Goal: Task Accomplishment & Management: Complete application form

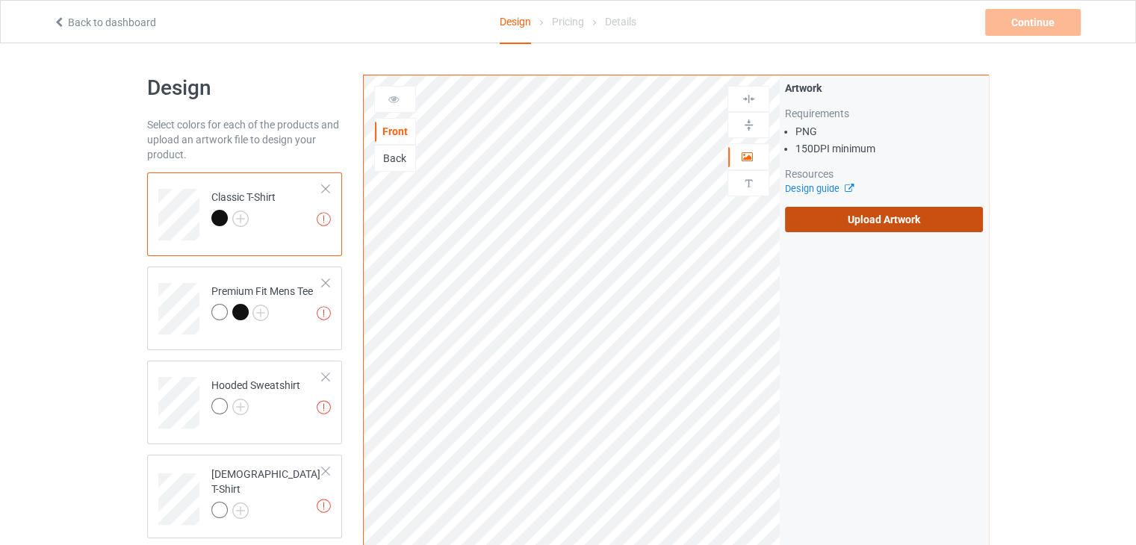
click at [835, 218] on label "Upload Artwork" at bounding box center [884, 219] width 198 height 25
click at [0, 0] on input "Upload Artwork" at bounding box center [0, 0] width 0 height 0
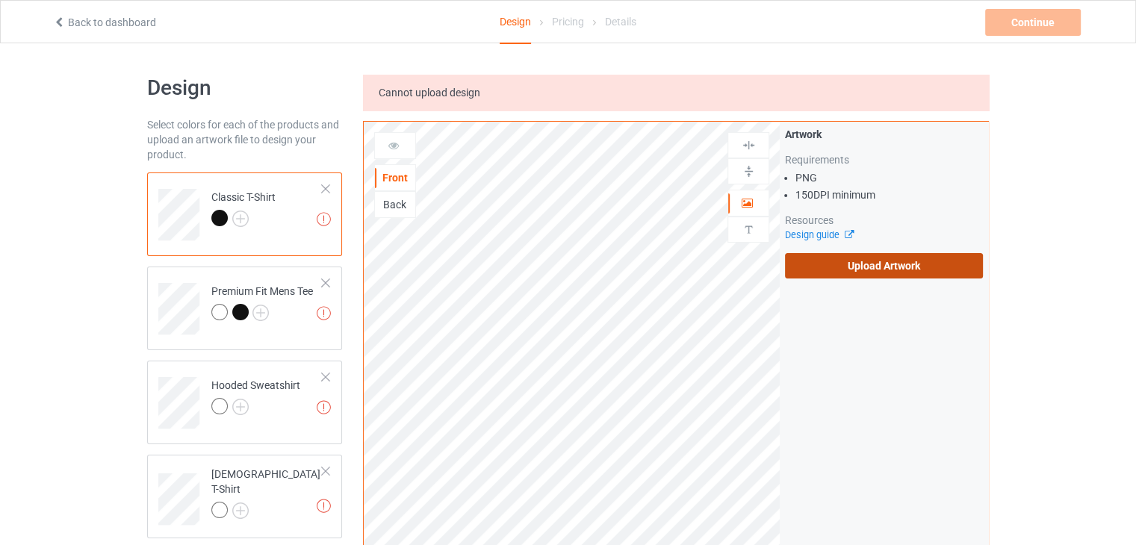
click at [812, 269] on label "Upload Artwork" at bounding box center [884, 265] width 198 height 25
click at [0, 0] on input "Upload Artwork" at bounding box center [0, 0] width 0 height 0
click at [832, 258] on label "Upload Artwork" at bounding box center [884, 265] width 198 height 25
click at [0, 0] on input "Upload Artwork" at bounding box center [0, 0] width 0 height 0
click at [818, 270] on label "Upload Artwork" at bounding box center [884, 265] width 198 height 25
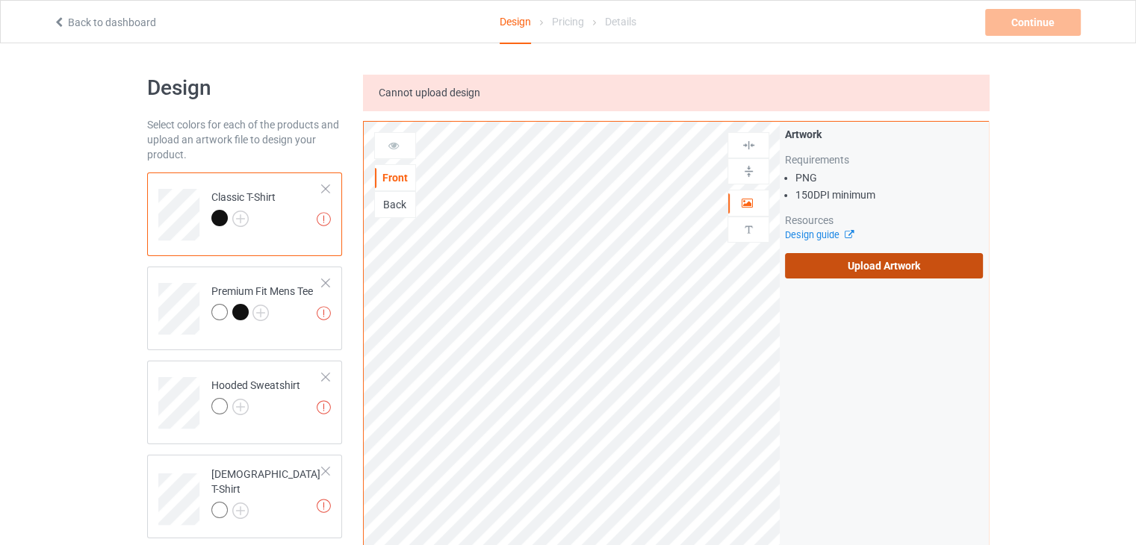
click at [0, 0] on input "Upload Artwork" at bounding box center [0, 0] width 0 height 0
drag, startPoint x: 368, startPoint y: 95, endPoint x: 453, endPoint y: 90, distance: 85.2
click at [453, 90] on div "Cannot upload design" at bounding box center [676, 93] width 626 height 36
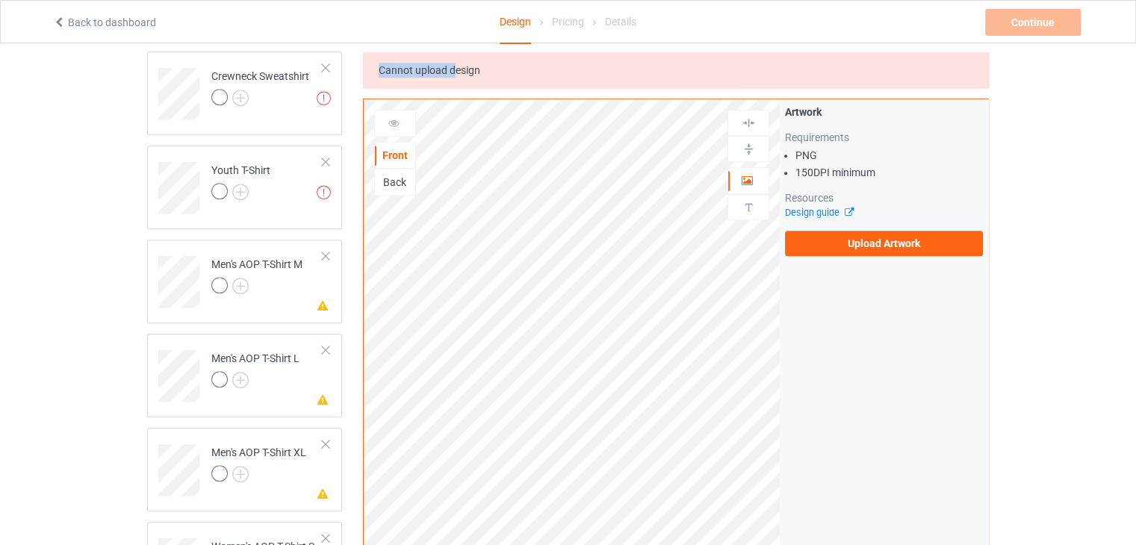
scroll to position [821, 0]
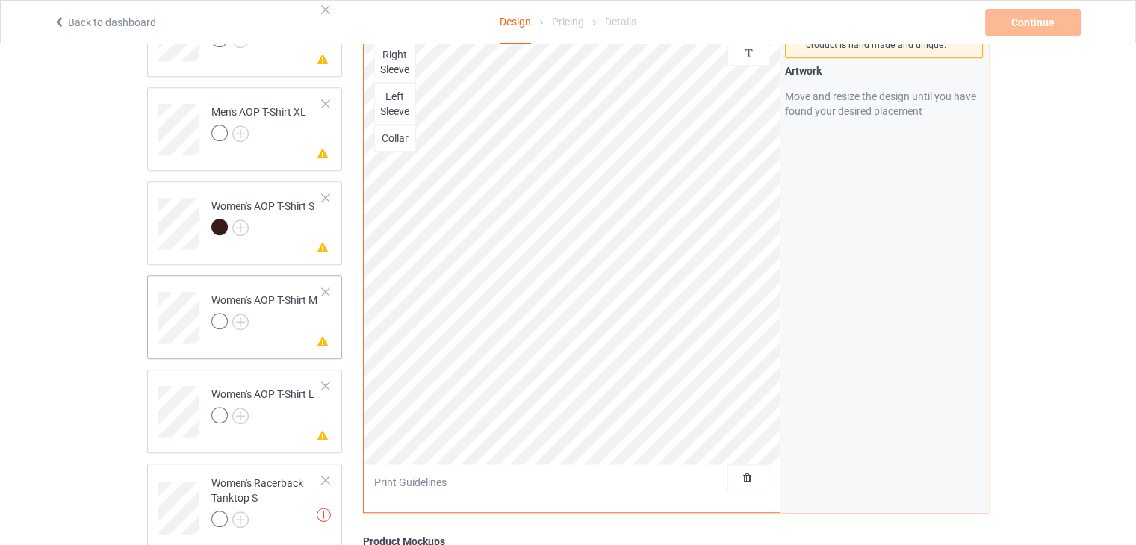
scroll to position [1411, 0]
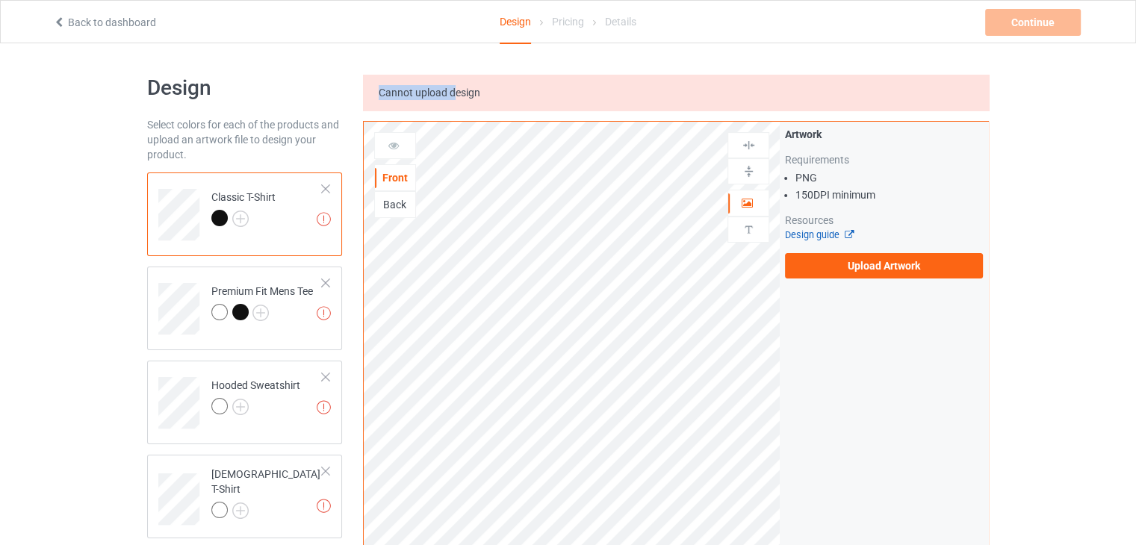
click at [842, 234] on icon at bounding box center [844, 233] width 11 height 10
click at [320, 219] on img at bounding box center [324, 219] width 14 height 14
click at [321, 224] on img at bounding box center [324, 219] width 14 height 14
click at [833, 261] on label "Upload Artwork" at bounding box center [884, 265] width 198 height 25
click at [0, 0] on input "Upload Artwork" at bounding box center [0, 0] width 0 height 0
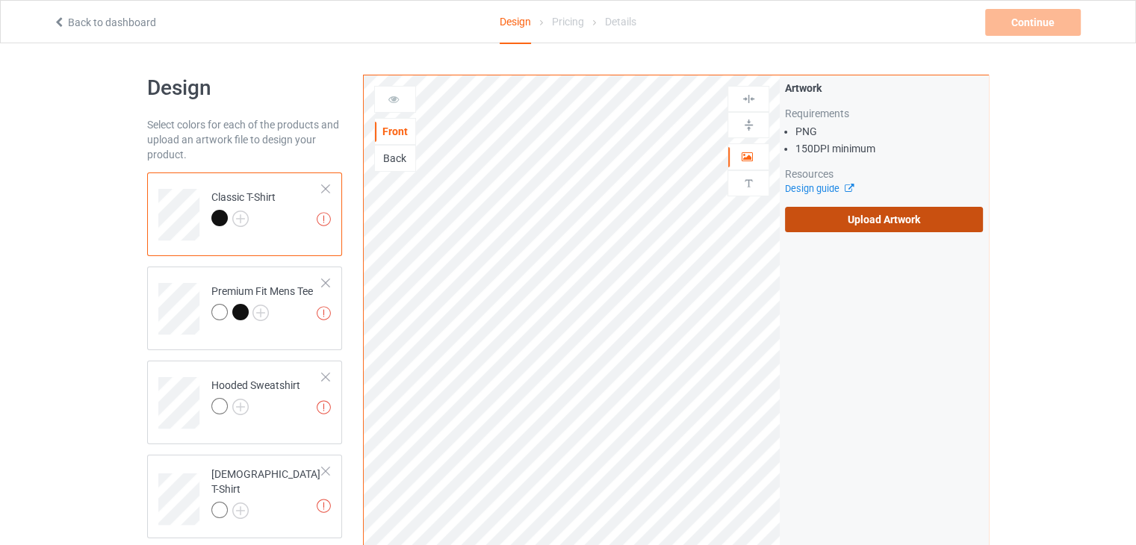
click at [933, 220] on label "Upload Artwork" at bounding box center [884, 219] width 198 height 25
click at [0, 0] on input "Upload Artwork" at bounding box center [0, 0] width 0 height 0
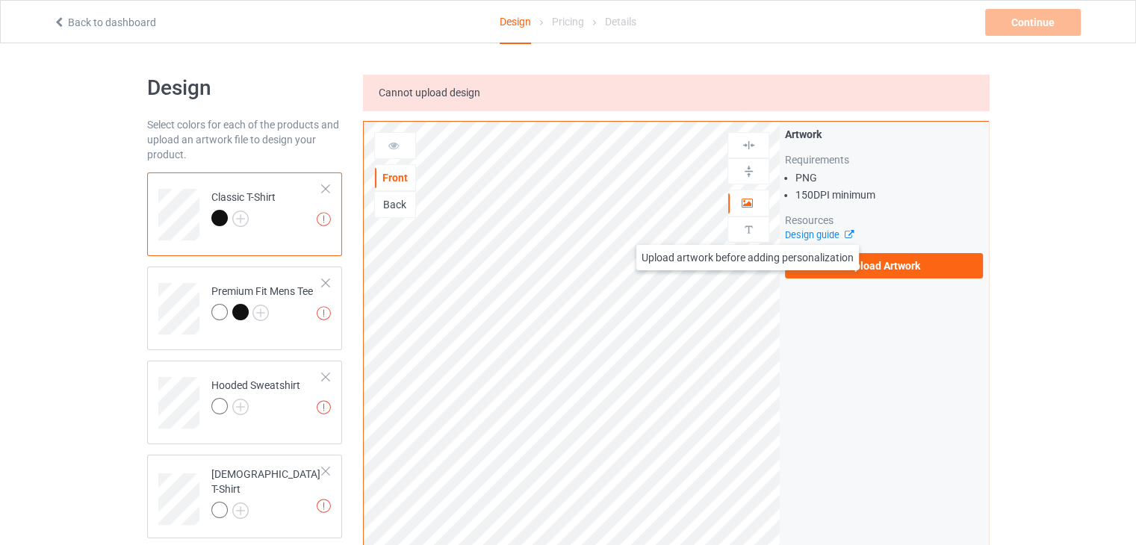
click at [747, 230] on img at bounding box center [748, 229] width 14 height 14
drag, startPoint x: 376, startPoint y: 93, endPoint x: 505, endPoint y: 92, distance: 128.4
click at [505, 92] on div "Cannot upload design" at bounding box center [676, 93] width 626 height 36
drag, startPoint x: 794, startPoint y: 193, endPoint x: 880, endPoint y: 195, distance: 85.9
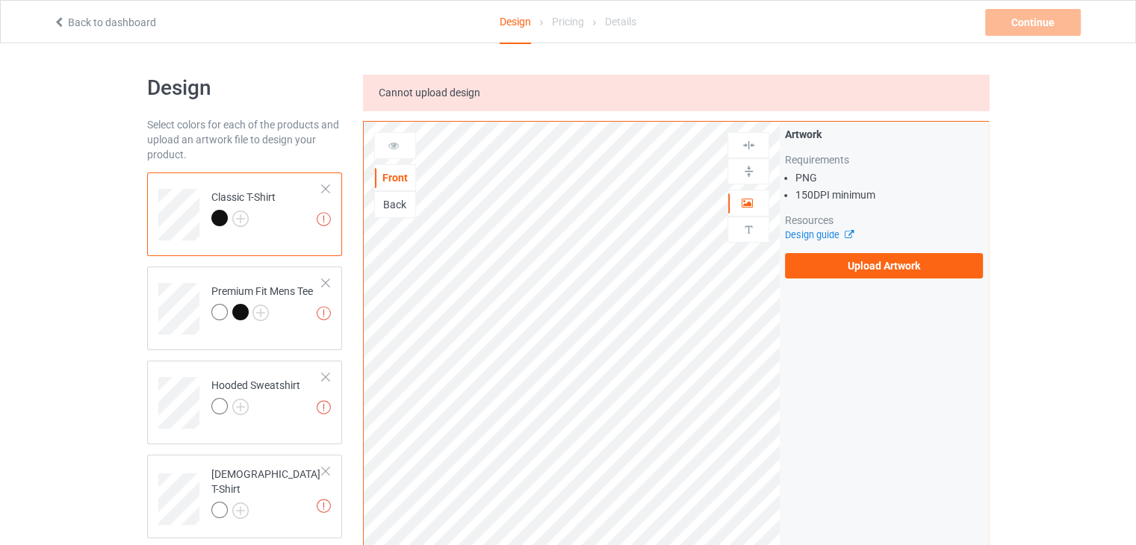
click at [880, 195] on ul "PNG 150 DPI minimum" at bounding box center [884, 186] width 198 height 33
click at [850, 260] on label "Upload Artwork" at bounding box center [884, 265] width 198 height 25
click at [0, 0] on input "Upload Artwork" at bounding box center [0, 0] width 0 height 0
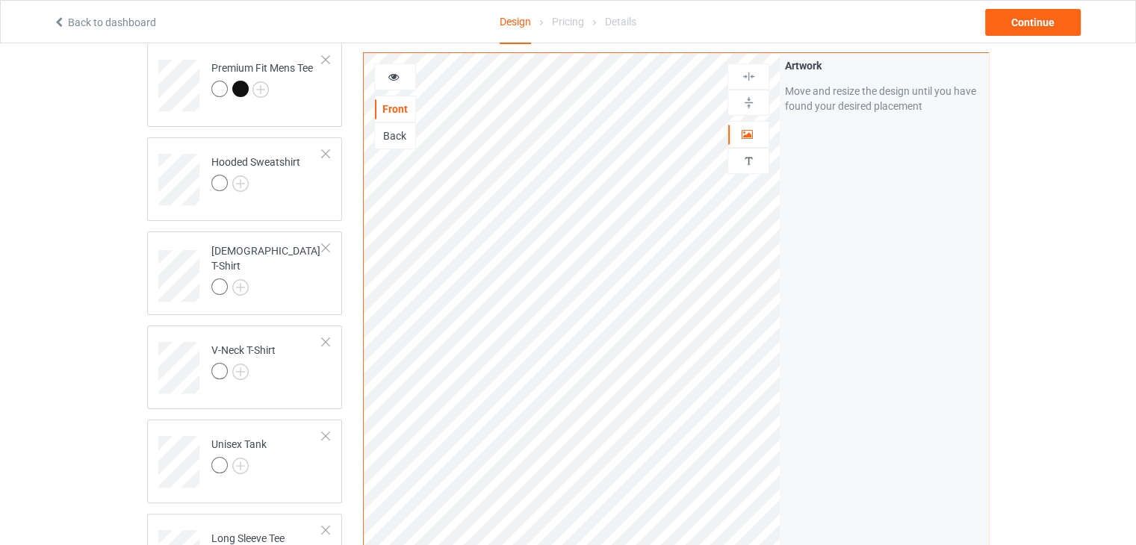
scroll to position [224, 0]
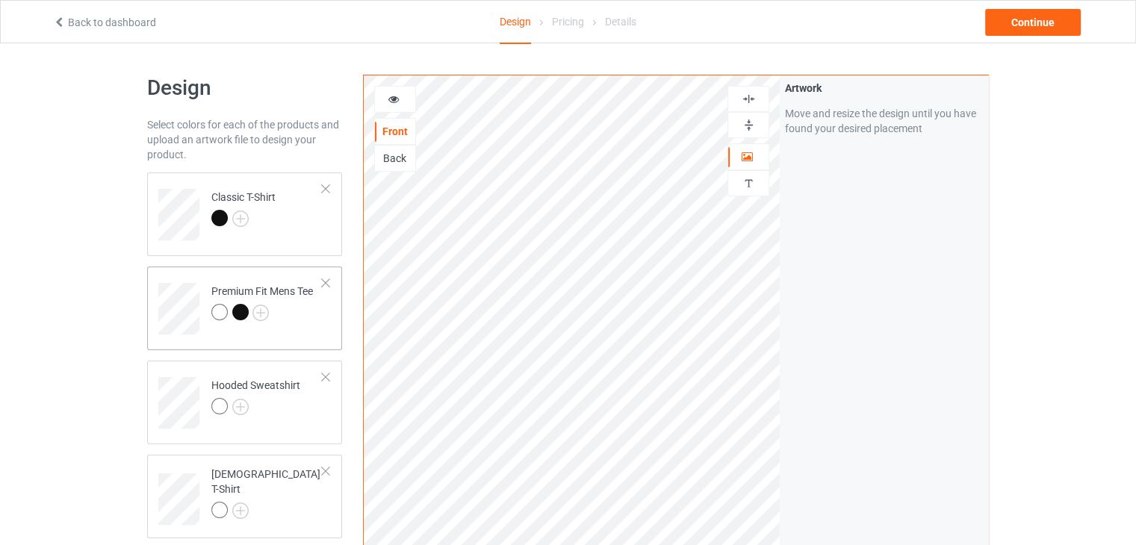
click at [239, 310] on div at bounding box center [240, 312] width 16 height 16
click at [266, 317] on img at bounding box center [260, 313] width 16 height 16
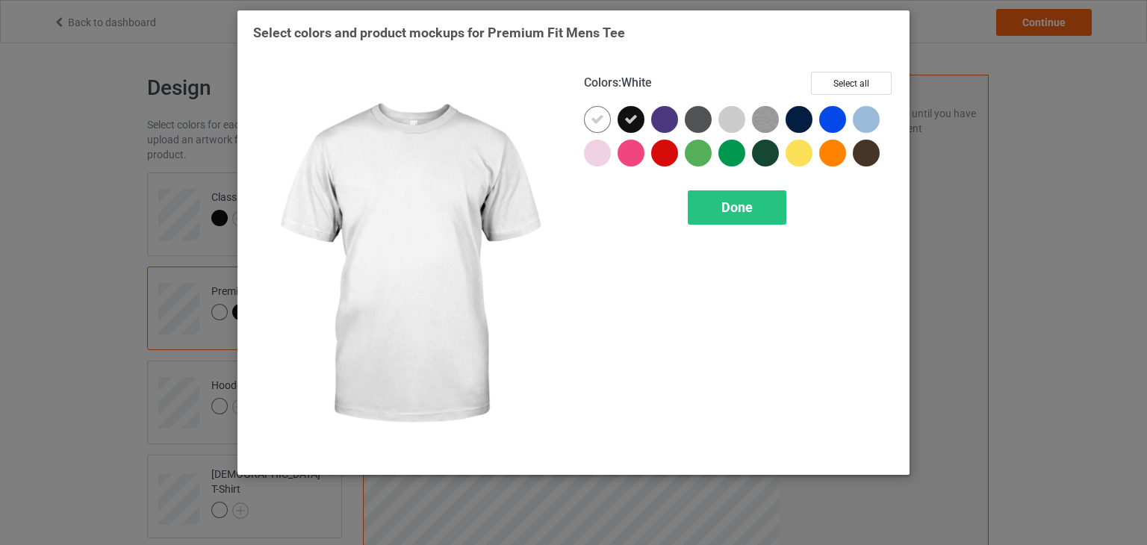
click at [602, 118] on icon at bounding box center [597, 119] width 13 height 13
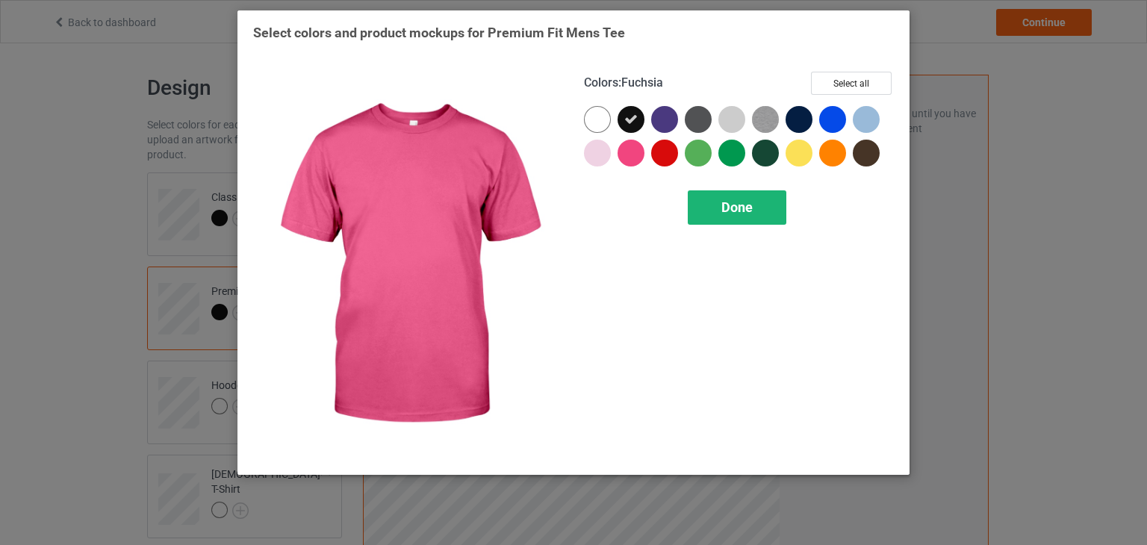
click at [718, 209] on div "Done" at bounding box center [737, 207] width 99 height 34
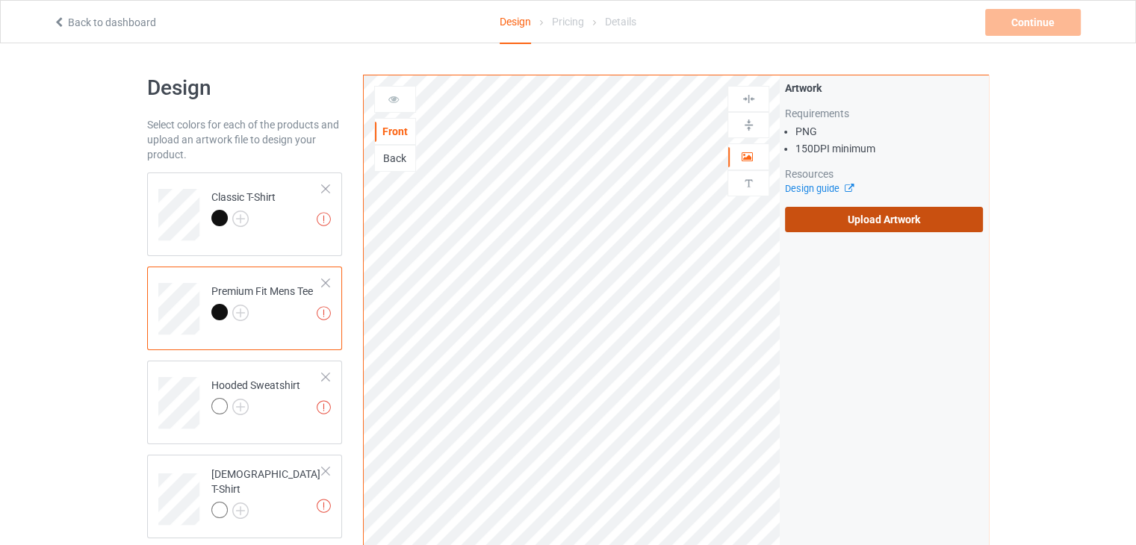
click at [815, 226] on label "Upload Artwork" at bounding box center [884, 219] width 198 height 25
click at [0, 0] on input "Upload Artwork" at bounding box center [0, 0] width 0 height 0
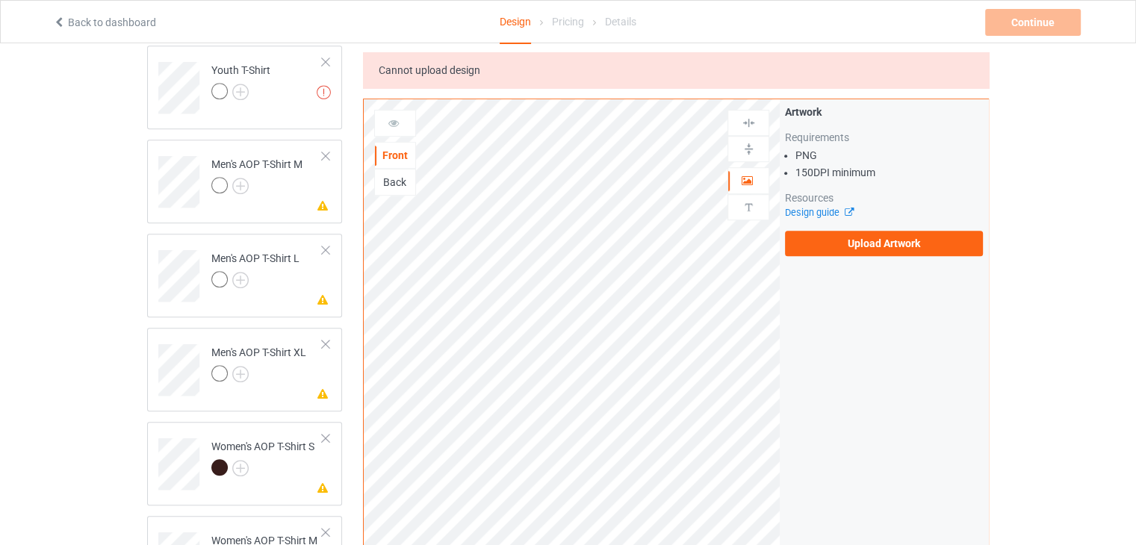
scroll to position [971, 0]
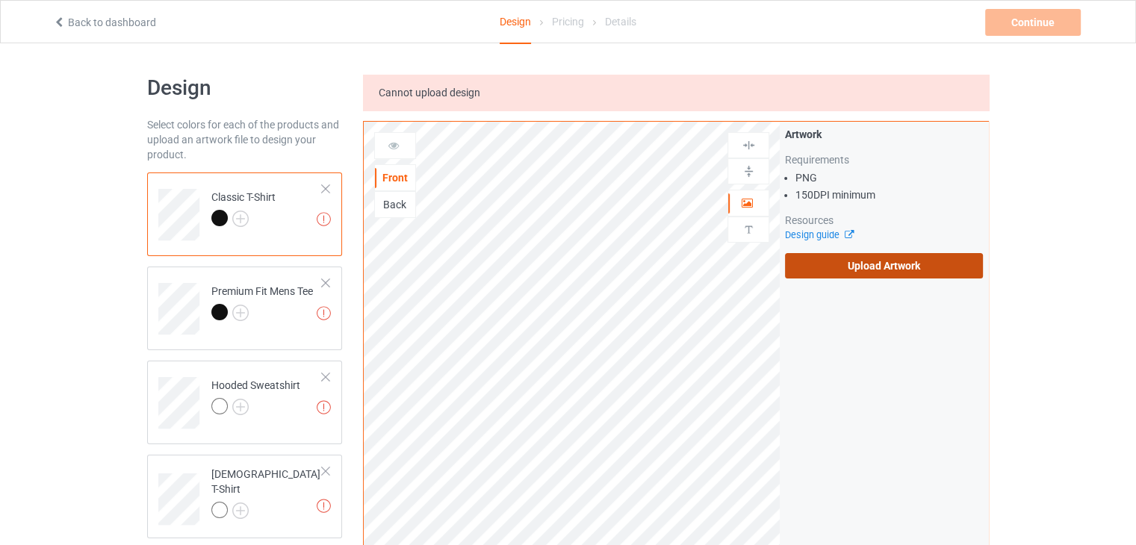
click at [849, 267] on label "Upload Artwork" at bounding box center [884, 265] width 198 height 25
click at [0, 0] on input "Upload Artwork" at bounding box center [0, 0] width 0 height 0
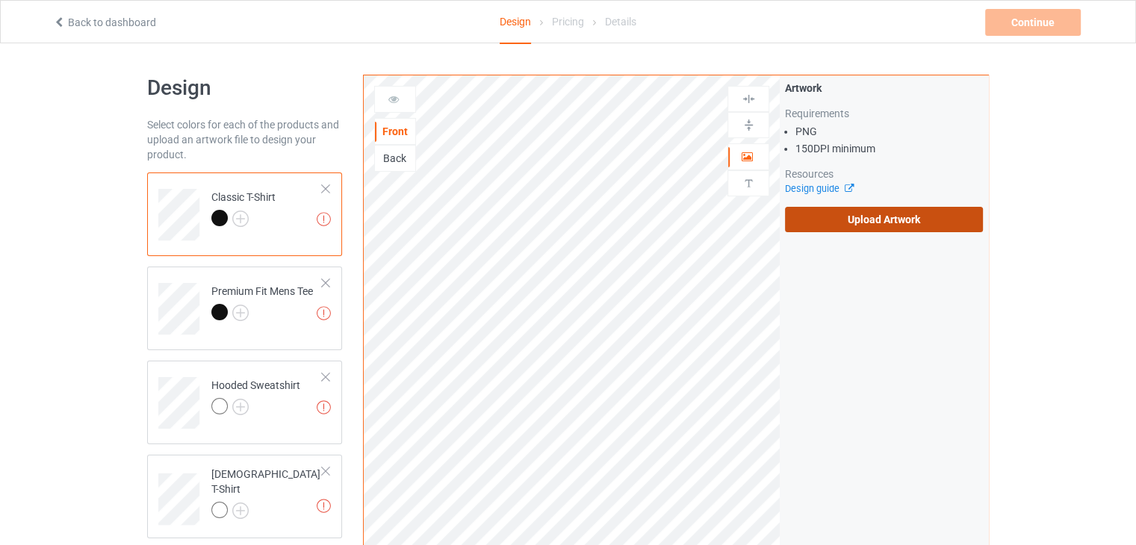
click at [864, 225] on label "Upload Artwork" at bounding box center [884, 219] width 198 height 25
click at [0, 0] on input "Upload Artwork" at bounding box center [0, 0] width 0 height 0
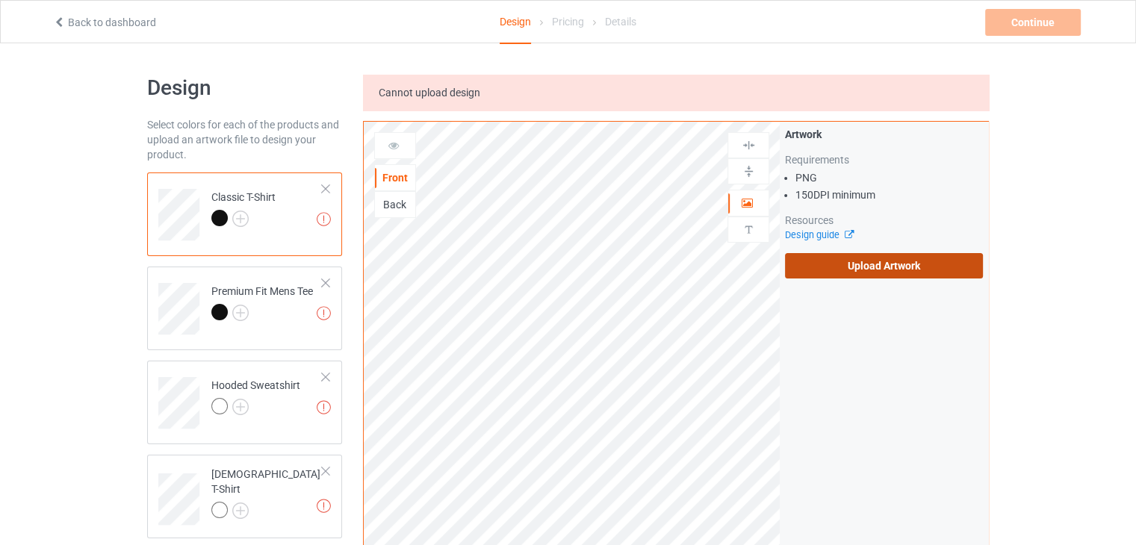
click at [873, 264] on label "Upload Artwork" at bounding box center [884, 265] width 198 height 25
click at [0, 0] on input "Upload Artwork" at bounding box center [0, 0] width 0 height 0
click at [827, 264] on label "Upload Artwork" at bounding box center [884, 265] width 198 height 25
click at [0, 0] on input "Upload Artwork" at bounding box center [0, 0] width 0 height 0
click at [877, 262] on label "Upload Artwork" at bounding box center [884, 265] width 198 height 25
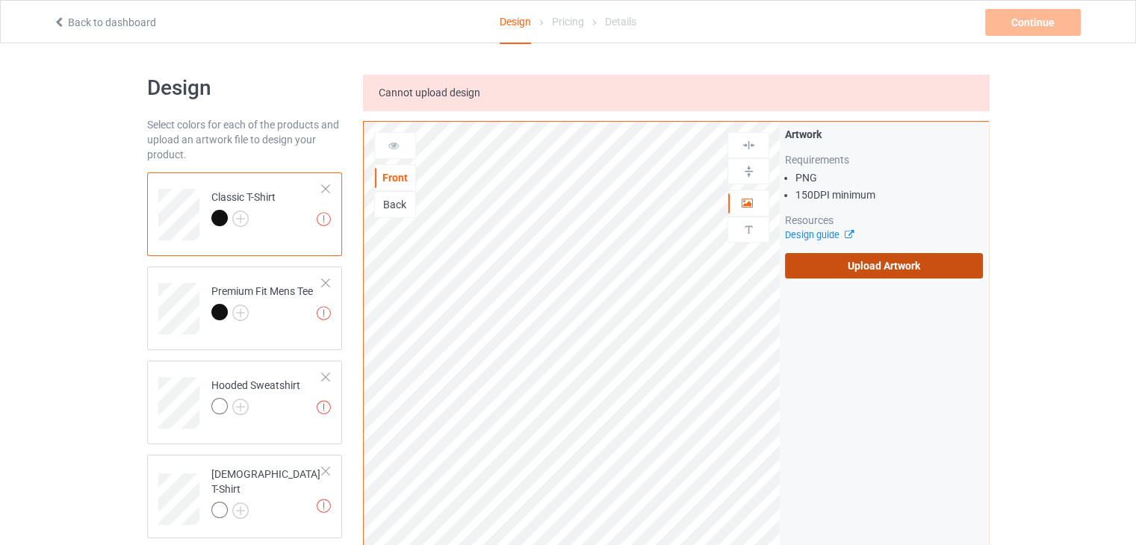
click at [0, 0] on input "Upload Artwork" at bounding box center [0, 0] width 0 height 0
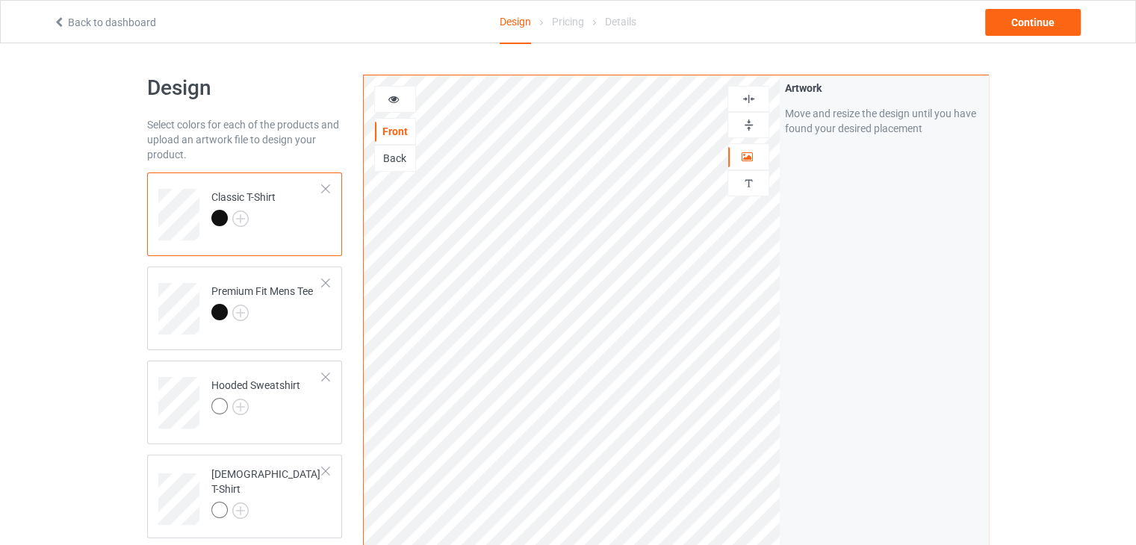
click at [980, 194] on div "Artwork Move and resize the design until you have found your desired placement" at bounding box center [883, 358] width 208 height 567
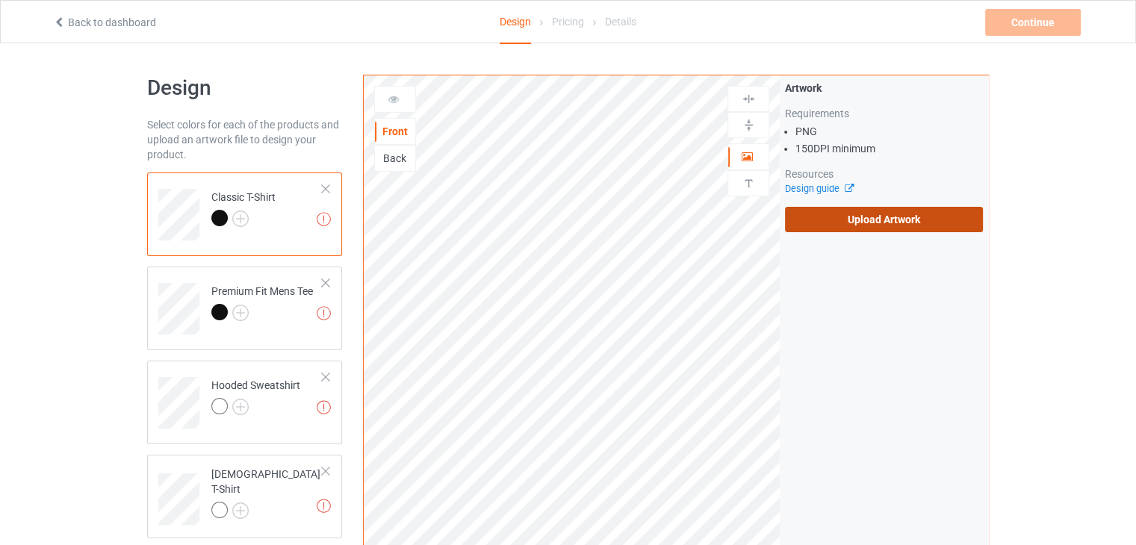
click at [847, 226] on label "Upload Artwork" at bounding box center [884, 219] width 198 height 25
click at [0, 0] on input "Upload Artwork" at bounding box center [0, 0] width 0 height 0
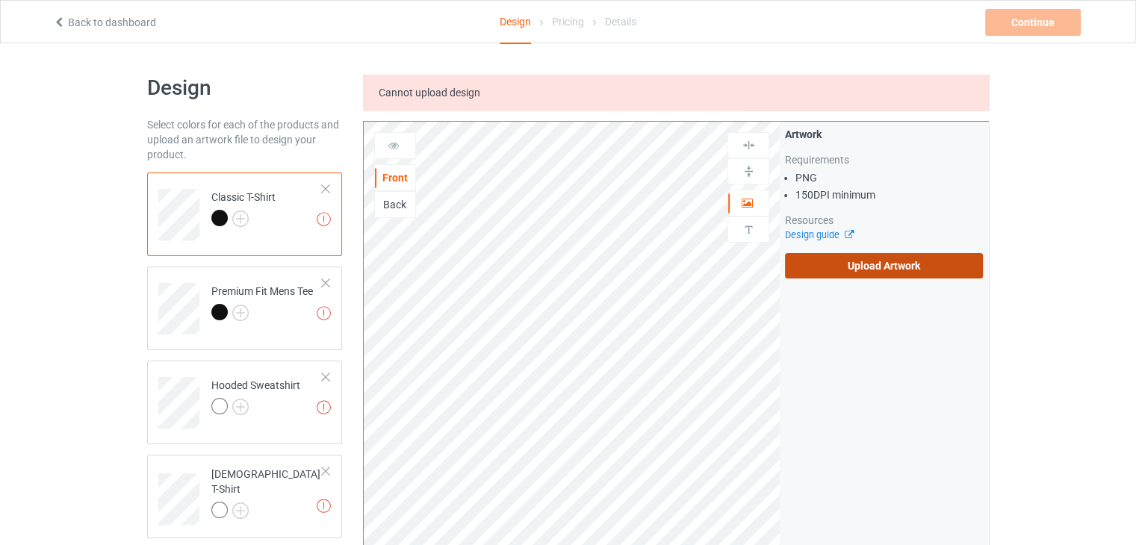
click at [902, 270] on label "Upload Artwork" at bounding box center [884, 265] width 198 height 25
click at [0, 0] on input "Upload Artwork" at bounding box center [0, 0] width 0 height 0
click at [903, 265] on label "Upload Artwork" at bounding box center [884, 265] width 198 height 25
click at [0, 0] on input "Upload Artwork" at bounding box center [0, 0] width 0 height 0
click at [878, 270] on label "Upload Artwork" at bounding box center [884, 265] width 198 height 25
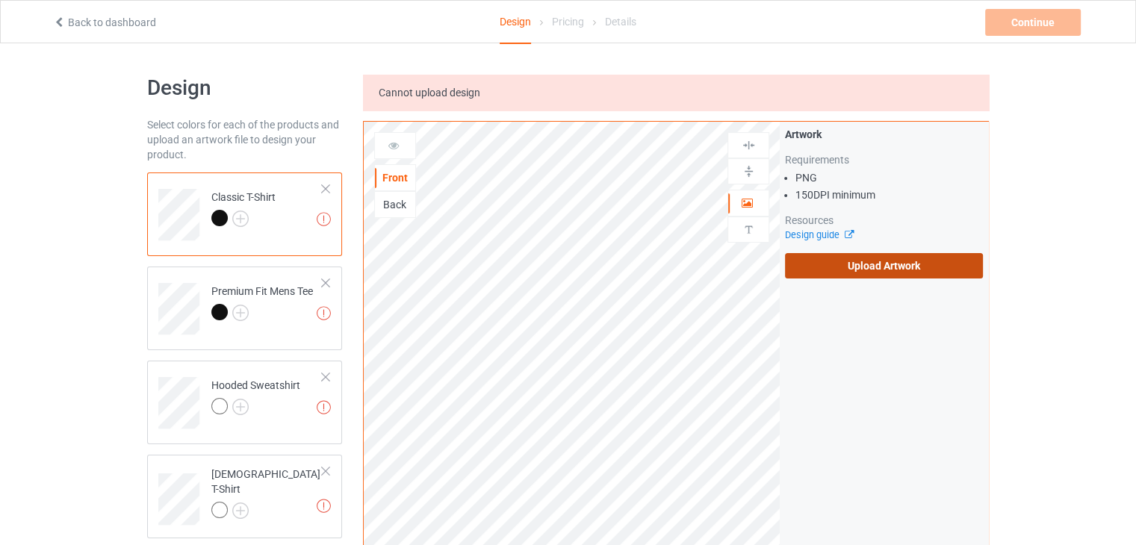
click at [0, 0] on input "Upload Artwork" at bounding box center [0, 0] width 0 height 0
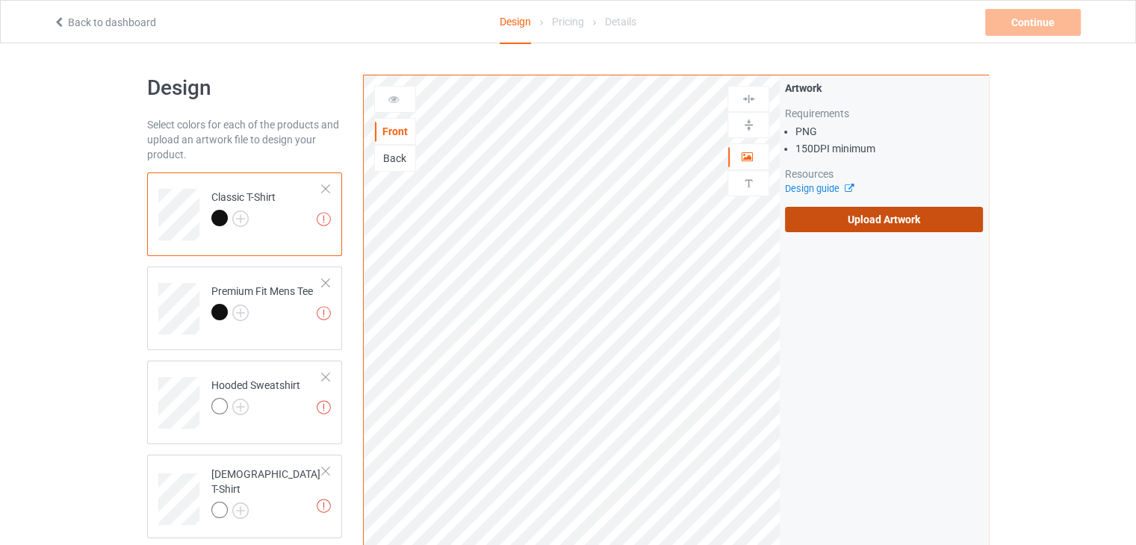
click at [865, 216] on label "Upload Artwork" at bounding box center [884, 219] width 198 height 25
click at [0, 0] on input "Upload Artwork" at bounding box center [0, 0] width 0 height 0
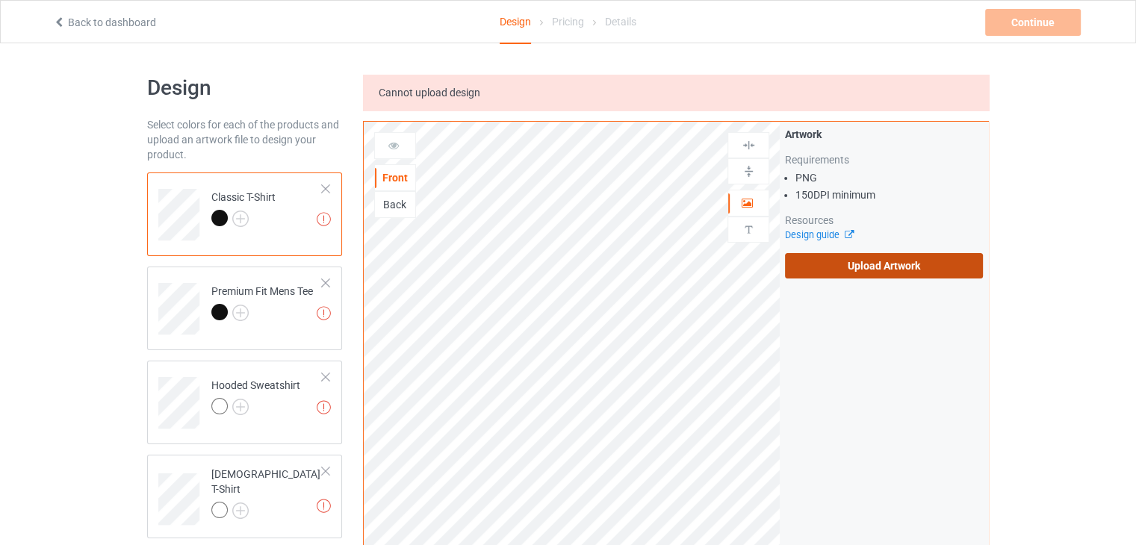
click at [854, 270] on label "Upload Artwork" at bounding box center [884, 265] width 198 height 25
click at [0, 0] on input "Upload Artwork" at bounding box center [0, 0] width 0 height 0
click at [846, 267] on label "Upload Artwork" at bounding box center [884, 265] width 198 height 25
click at [0, 0] on input "Upload Artwork" at bounding box center [0, 0] width 0 height 0
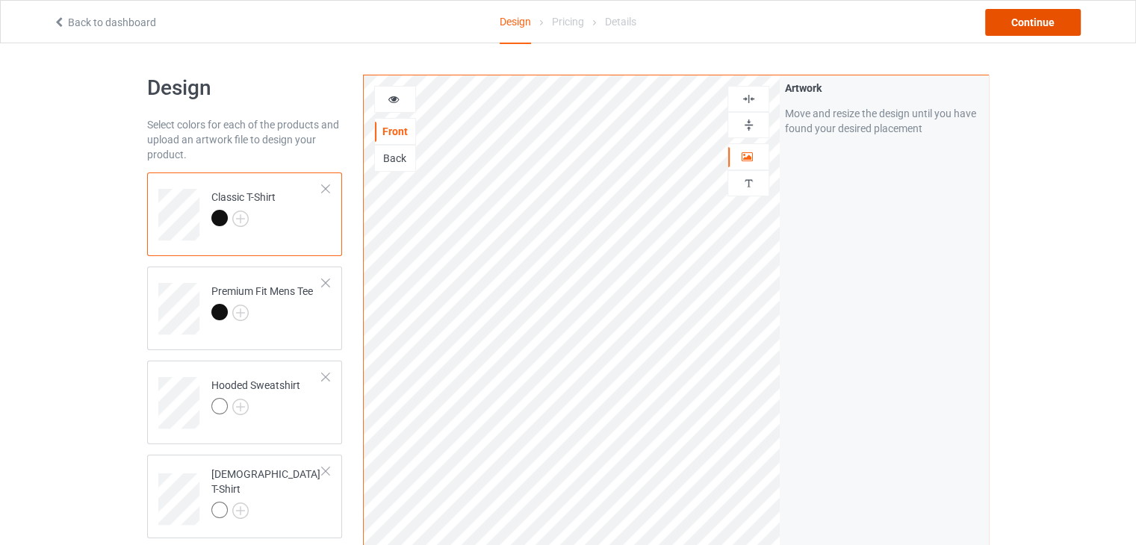
click at [1039, 16] on div "Continue" at bounding box center [1033, 22] width 96 height 27
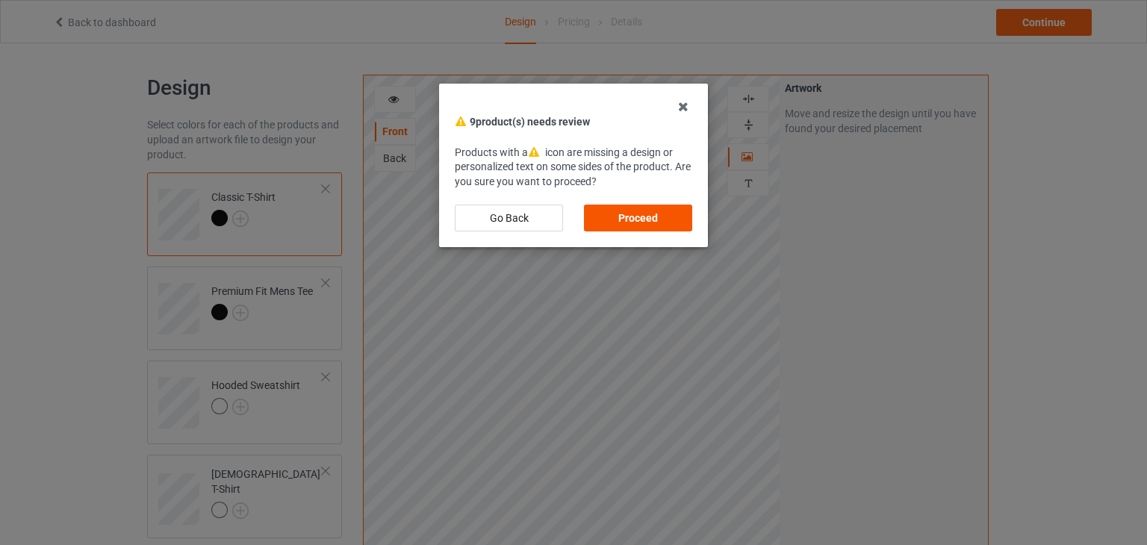
click at [617, 213] on div "Proceed" at bounding box center [638, 218] width 108 height 27
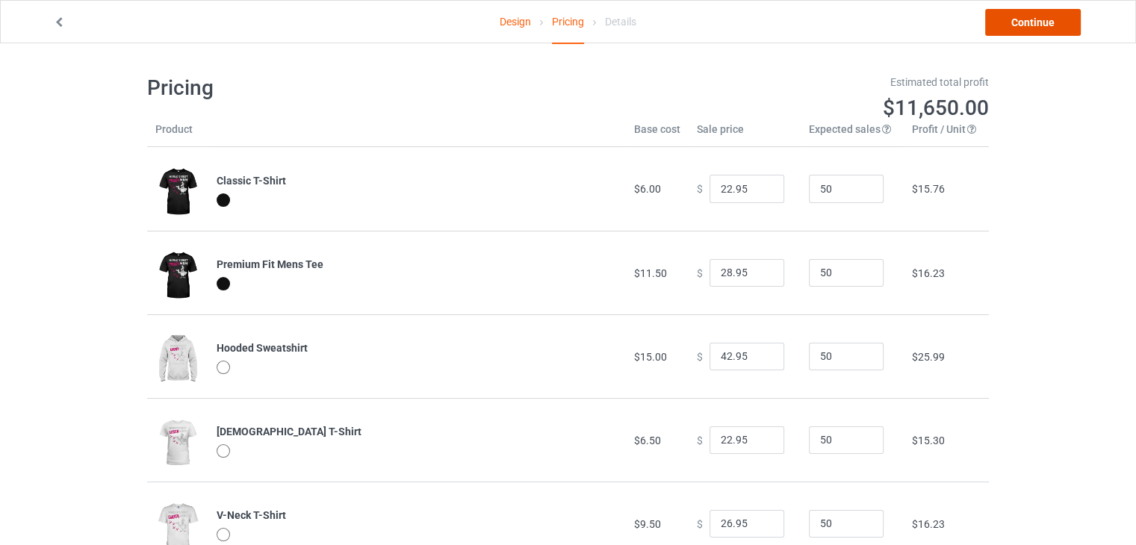
click at [1006, 19] on link "Continue" at bounding box center [1033, 22] width 96 height 27
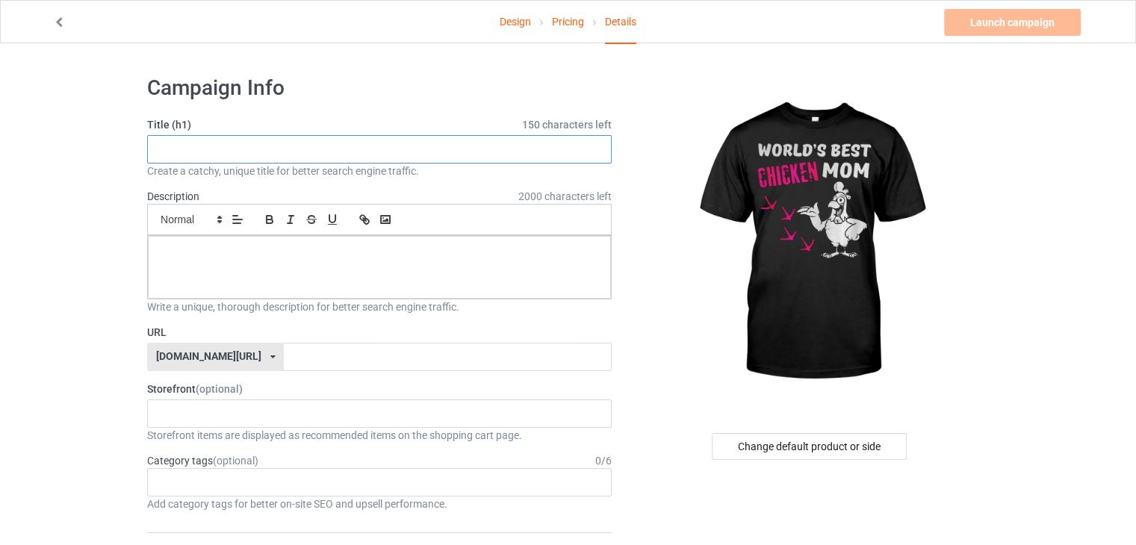
click at [314, 137] on input "text" at bounding box center [379, 149] width 464 height 28
type input "a"
click at [329, 263] on div at bounding box center [379, 267] width 463 height 63
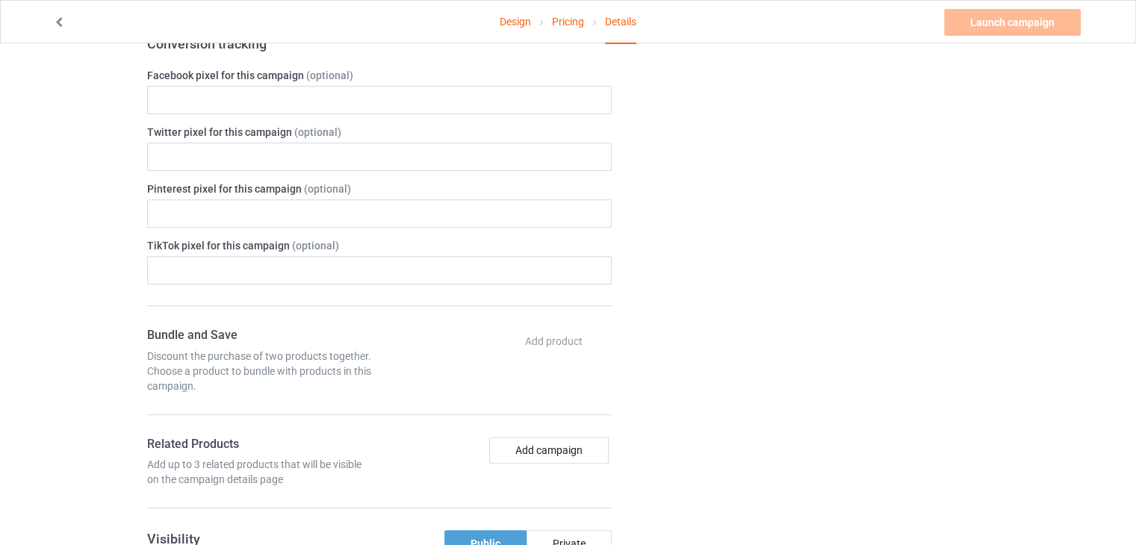
scroll to position [669, 0]
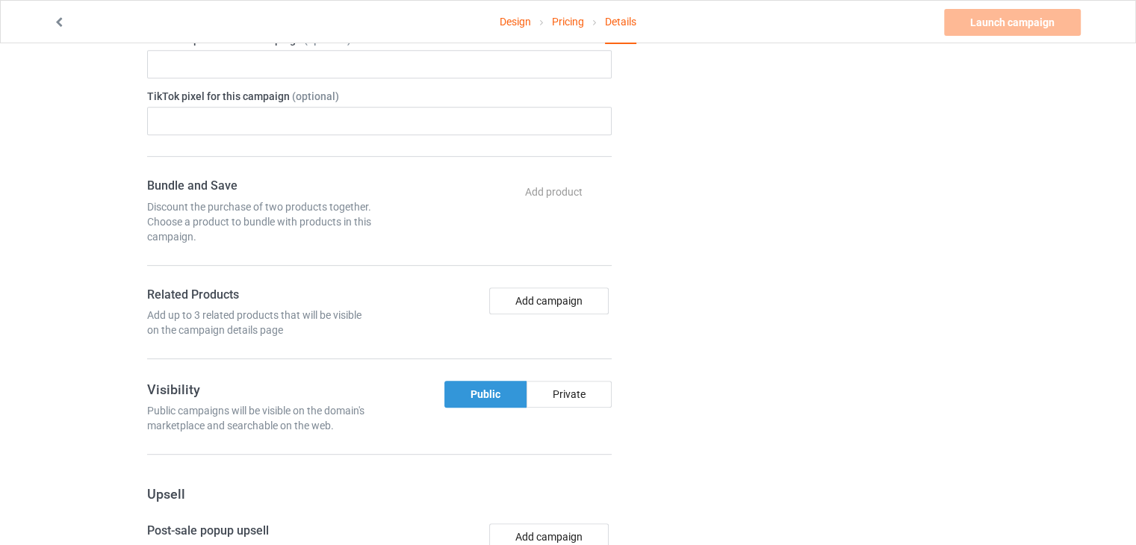
click at [472, 394] on div "Public" at bounding box center [485, 394] width 82 height 27
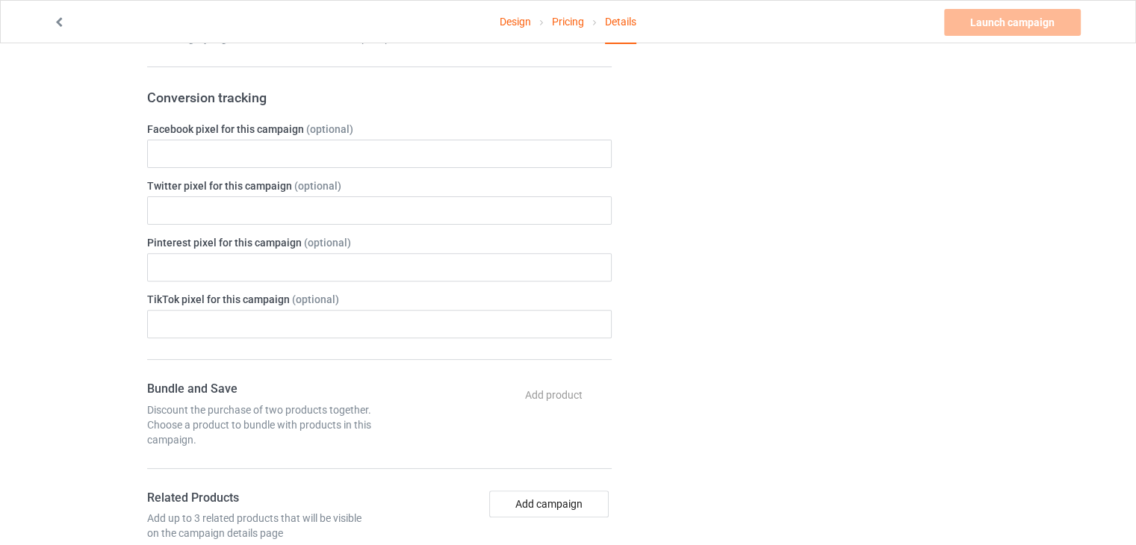
scroll to position [672, 0]
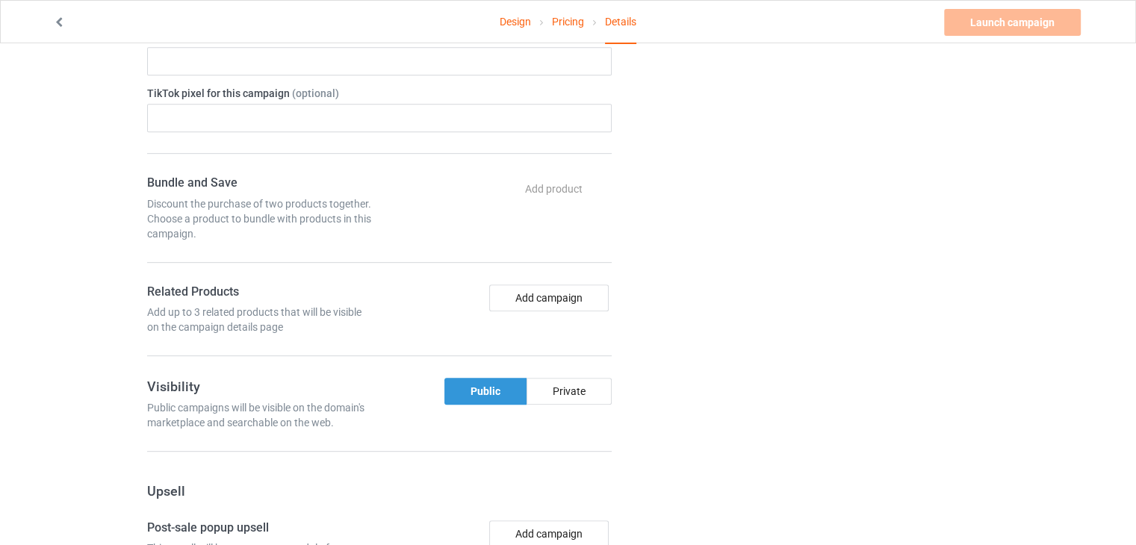
click at [482, 381] on div "Public" at bounding box center [485, 391] width 82 height 27
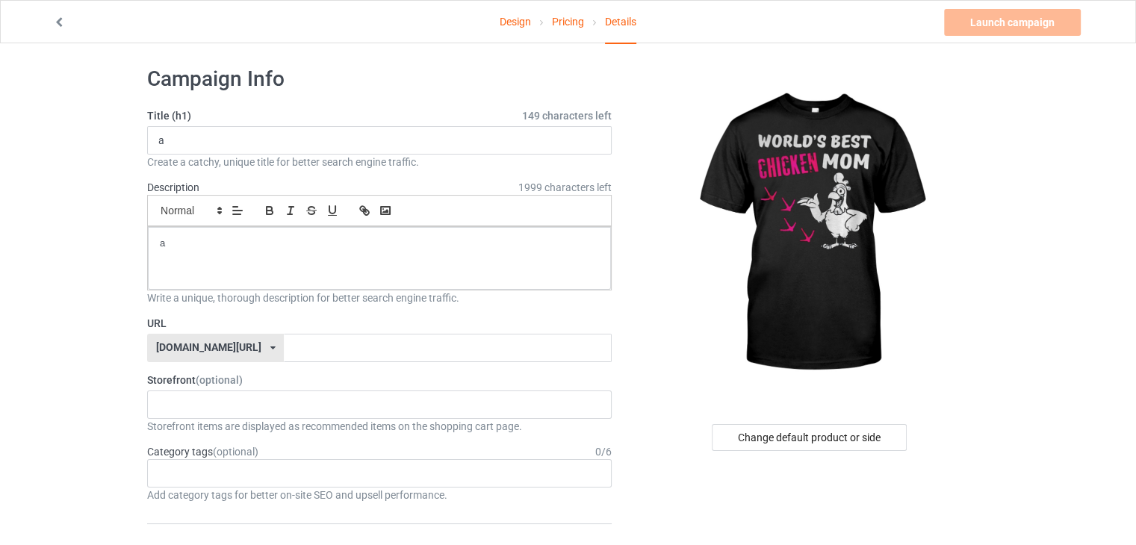
scroll to position [0, 0]
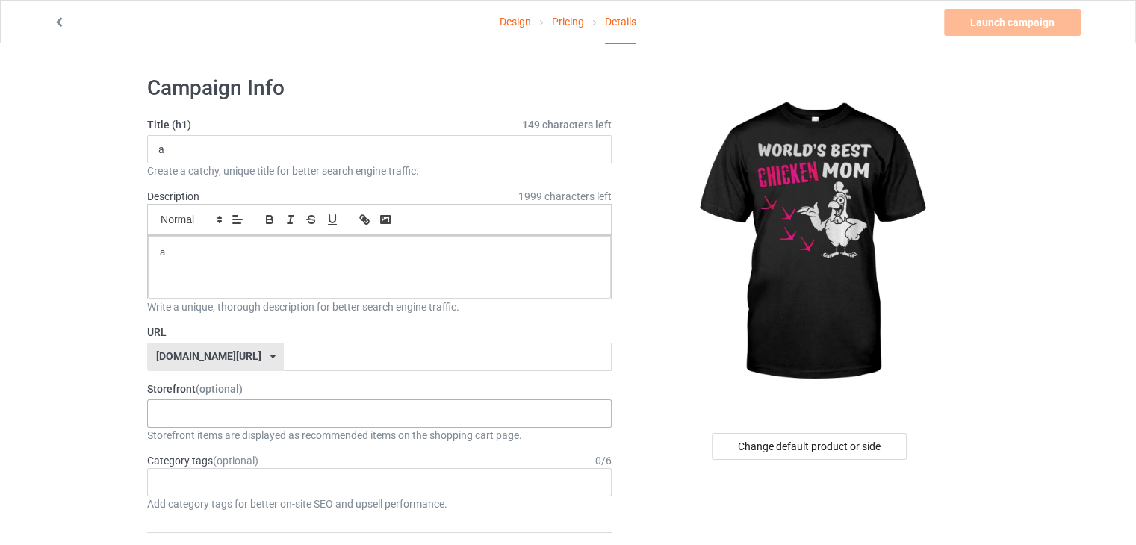
click at [356, 407] on div "No result found" at bounding box center [379, 413] width 464 height 28
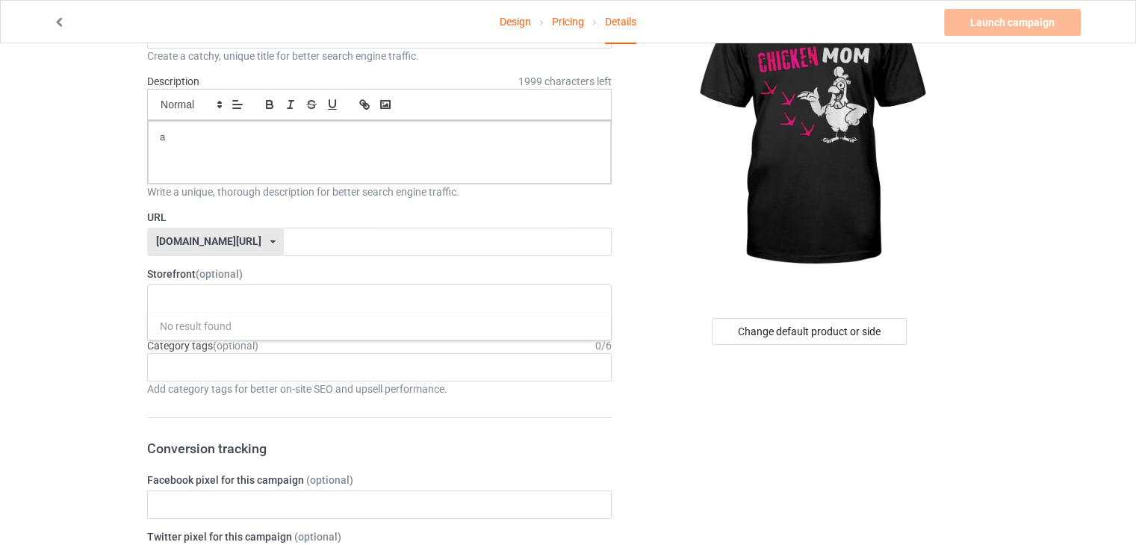
scroll to position [149, 0]
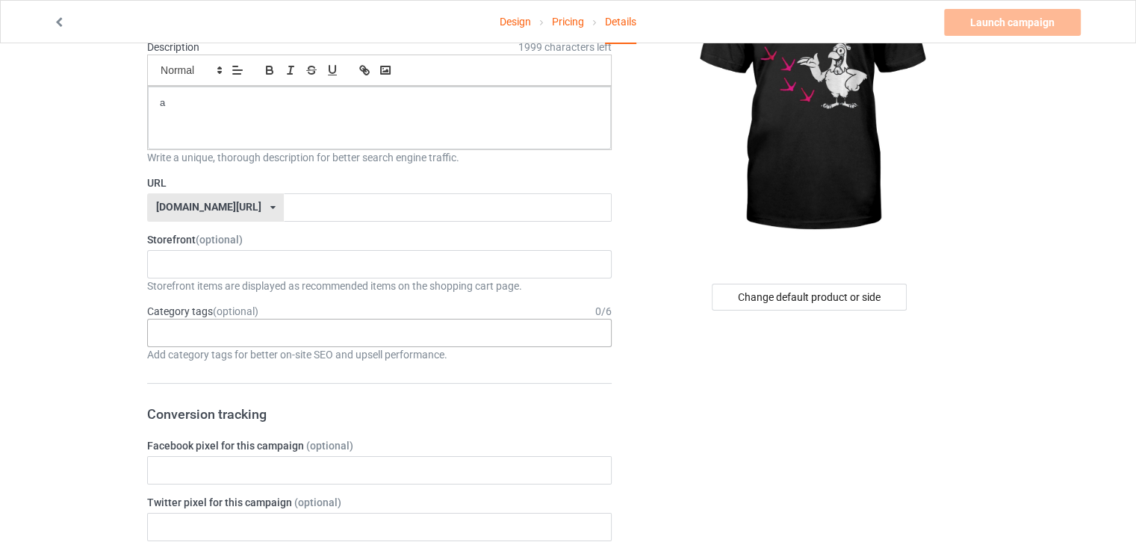
click at [239, 332] on div "Age > [DEMOGRAPHIC_DATA] > 1 Age > [DEMOGRAPHIC_DATA] Months > 1 Month Age > [D…" at bounding box center [379, 333] width 464 height 28
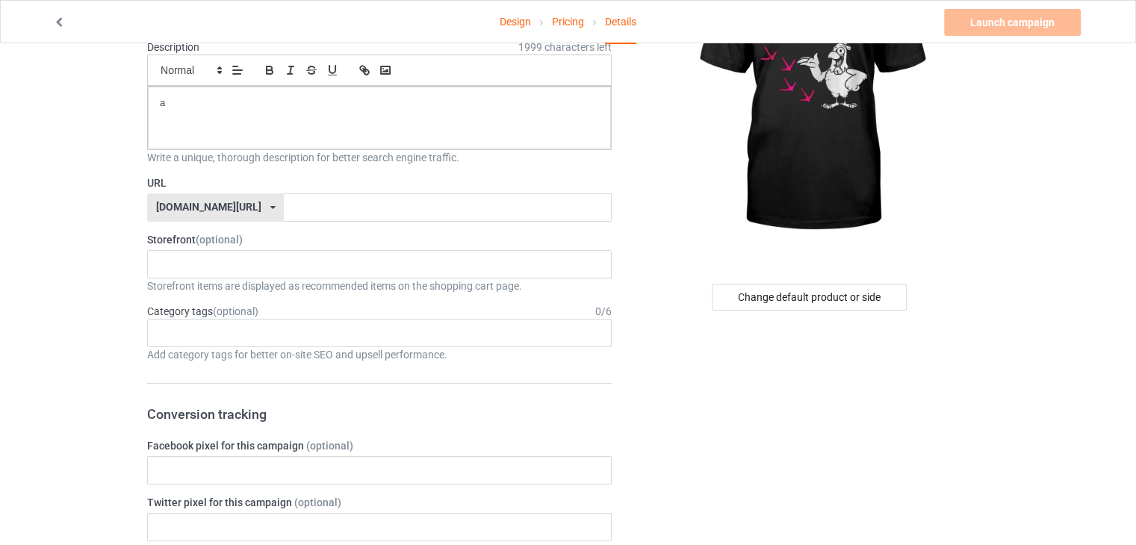
click at [216, 204] on div "[DOMAIN_NAME][URL]" at bounding box center [208, 207] width 105 height 10
click at [206, 230] on div "[DOMAIN_NAME][URL]" at bounding box center [215, 235] width 135 height 27
click at [302, 199] on input "text" at bounding box center [447, 207] width 327 height 28
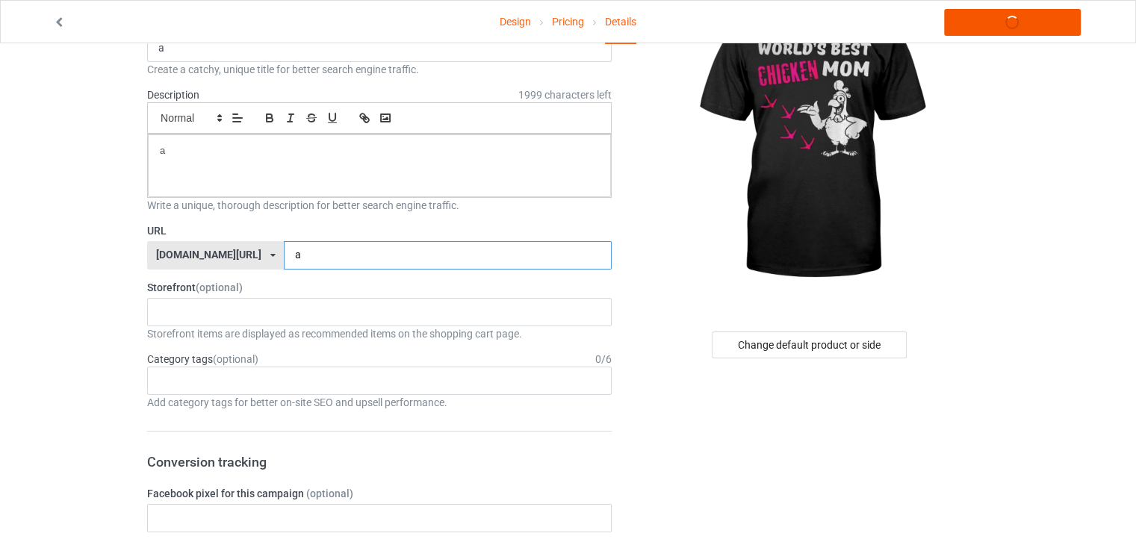
scroll to position [0, 0]
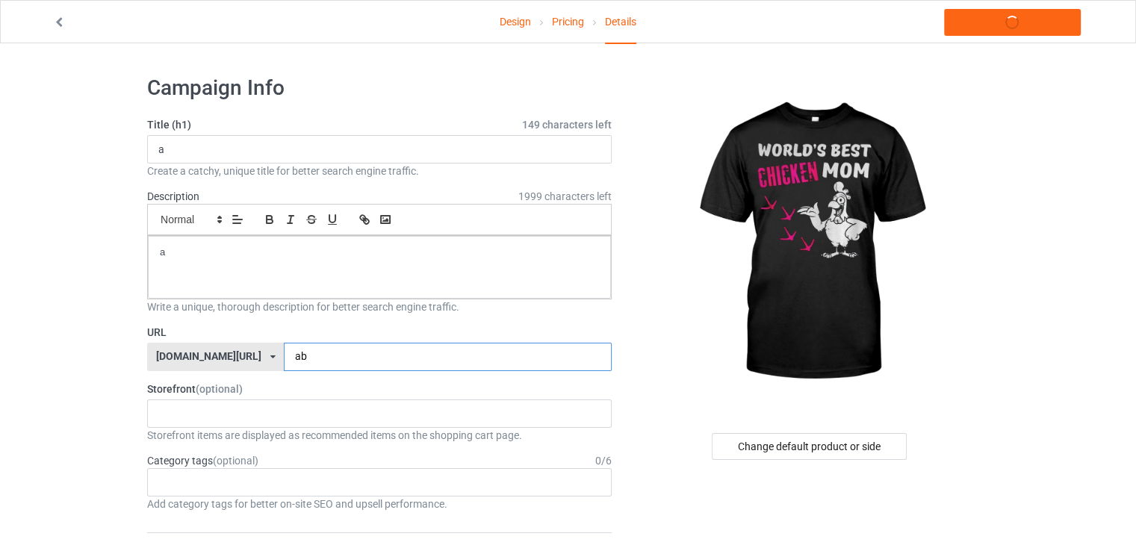
type input "a"
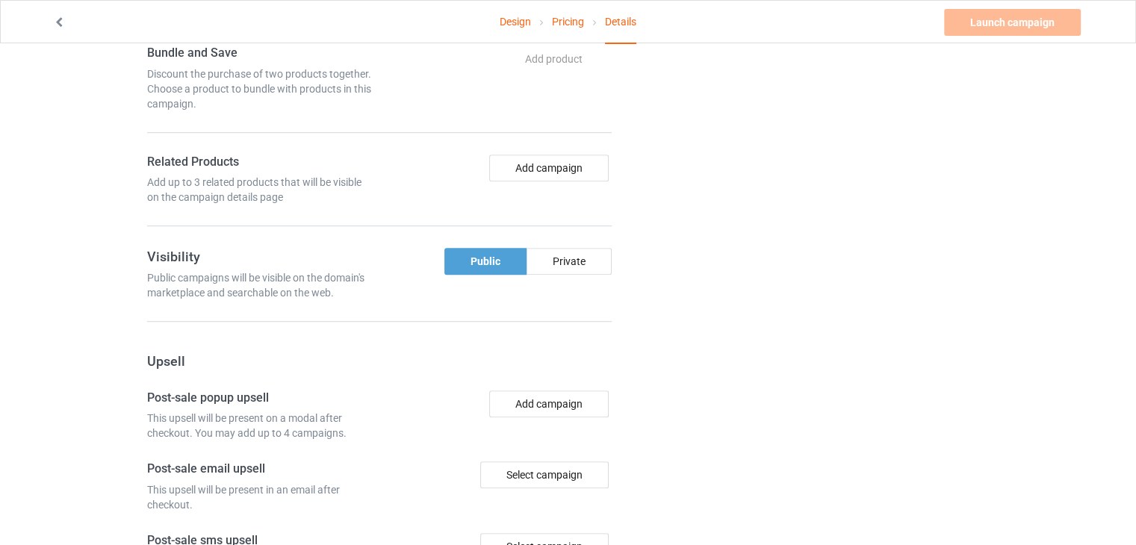
scroll to position [821, 0]
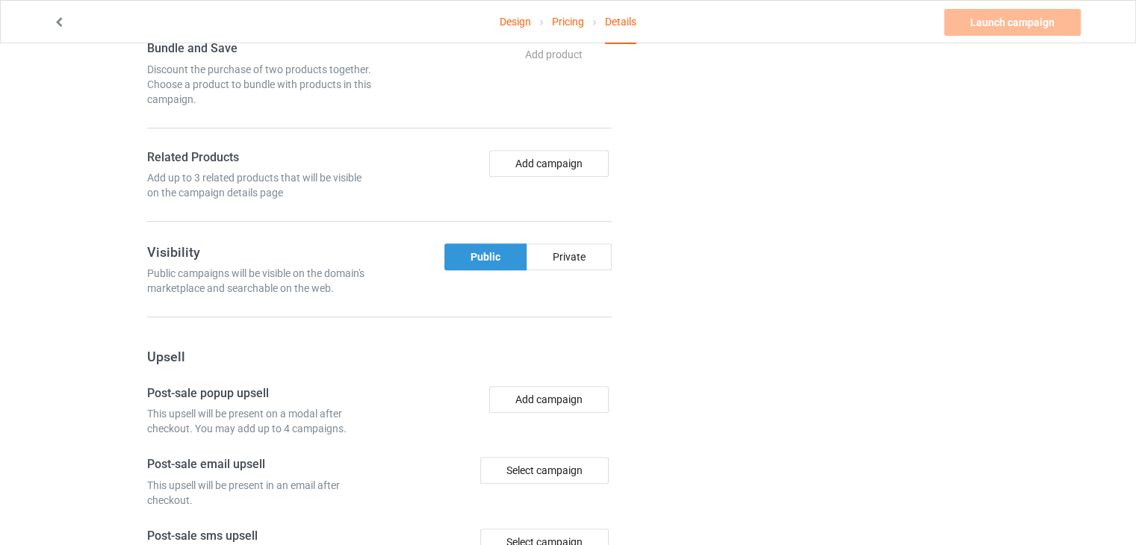
type input "chicken"
click at [493, 256] on div "Public" at bounding box center [485, 256] width 82 height 27
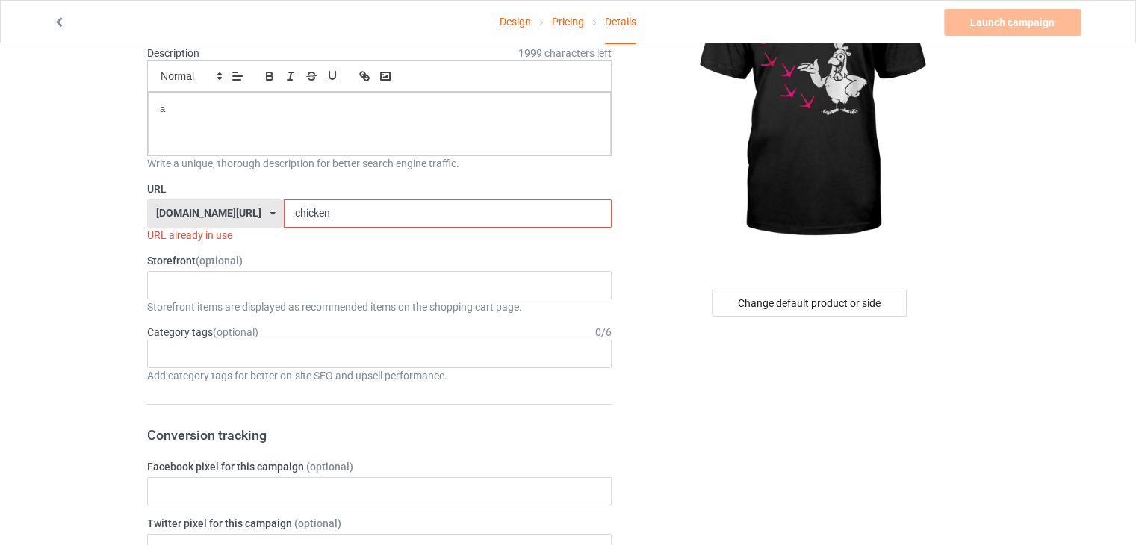
scroll to position [0, 0]
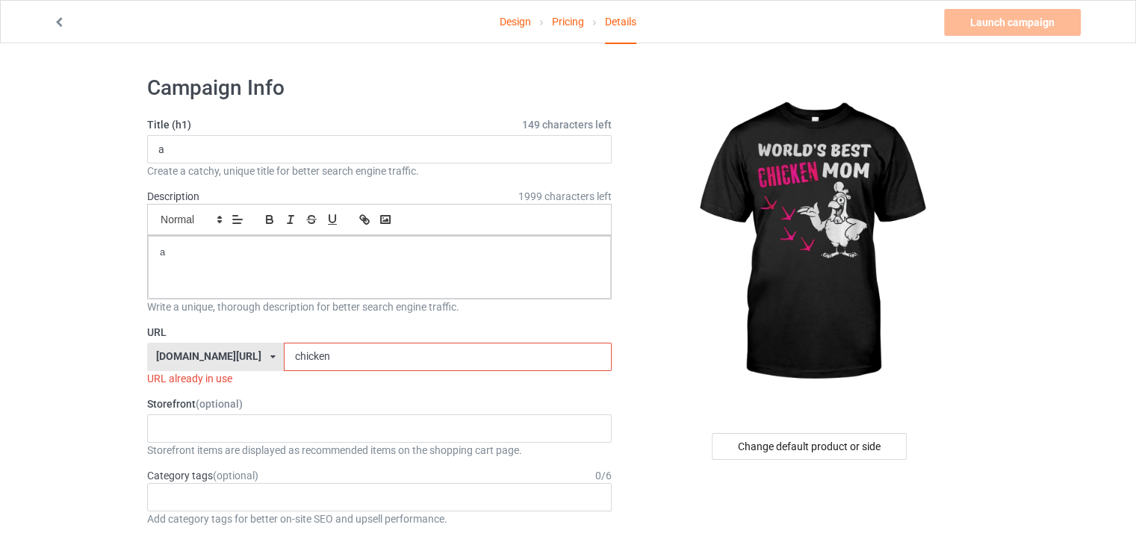
click at [59, 25] on icon at bounding box center [59, 20] width 13 height 10
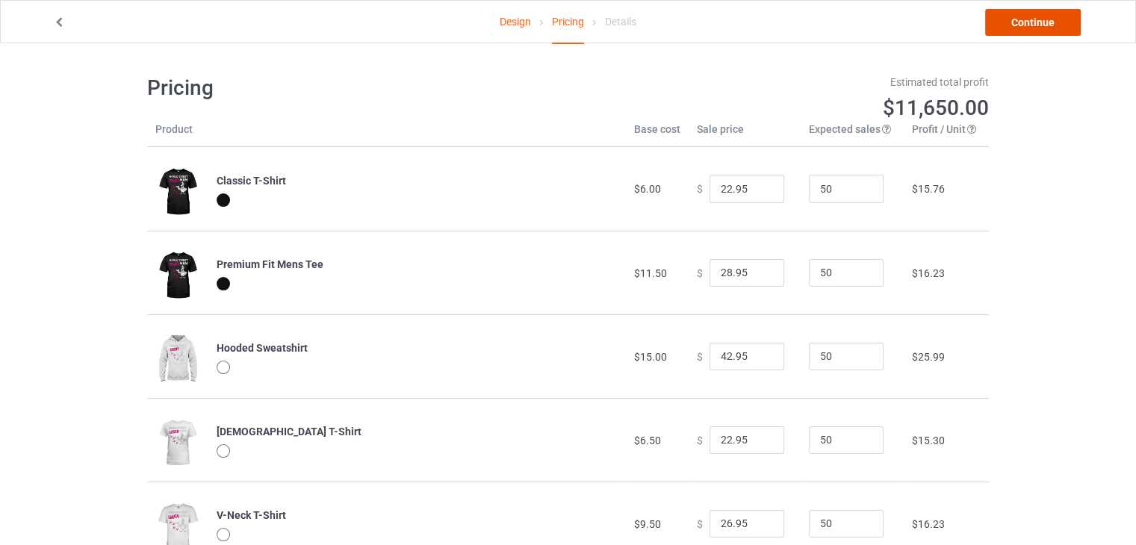
click at [1042, 23] on link "Continue" at bounding box center [1033, 22] width 96 height 27
